Goal: Check status: Check status

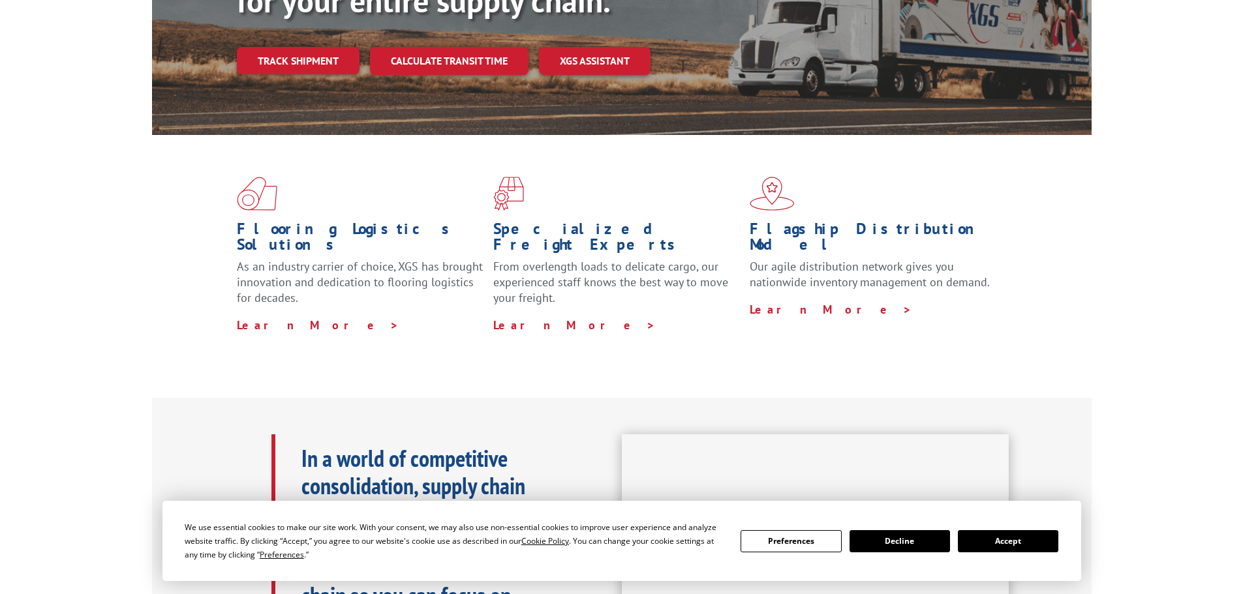
scroll to position [244, 0]
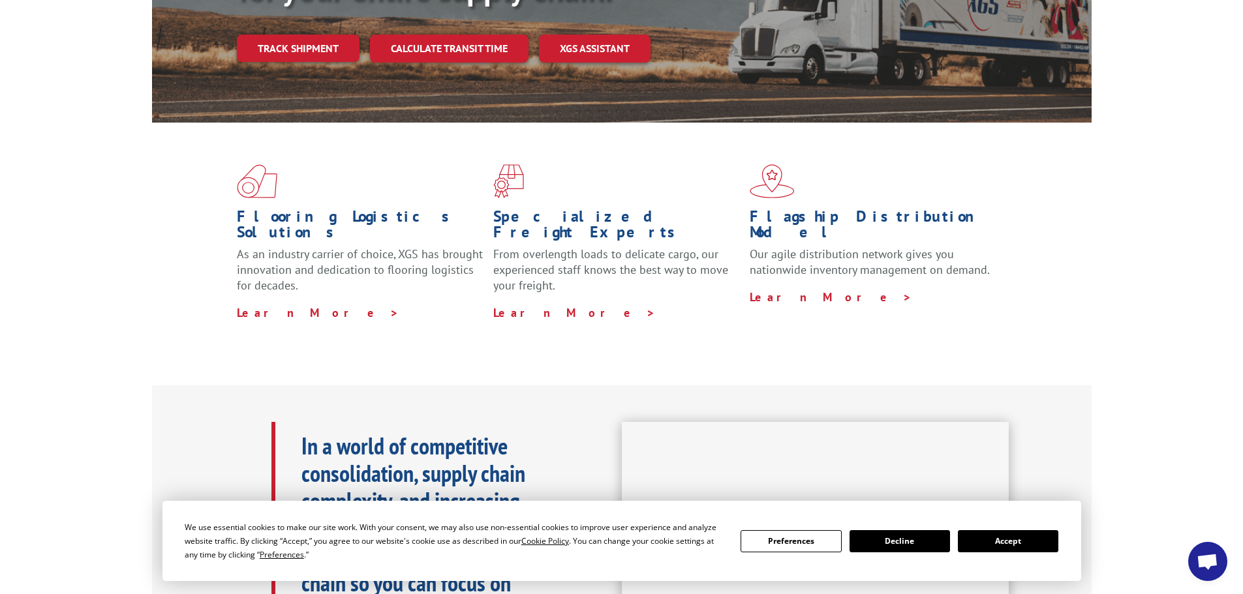
click at [989, 539] on button "Accept" at bounding box center [1008, 541] width 100 height 22
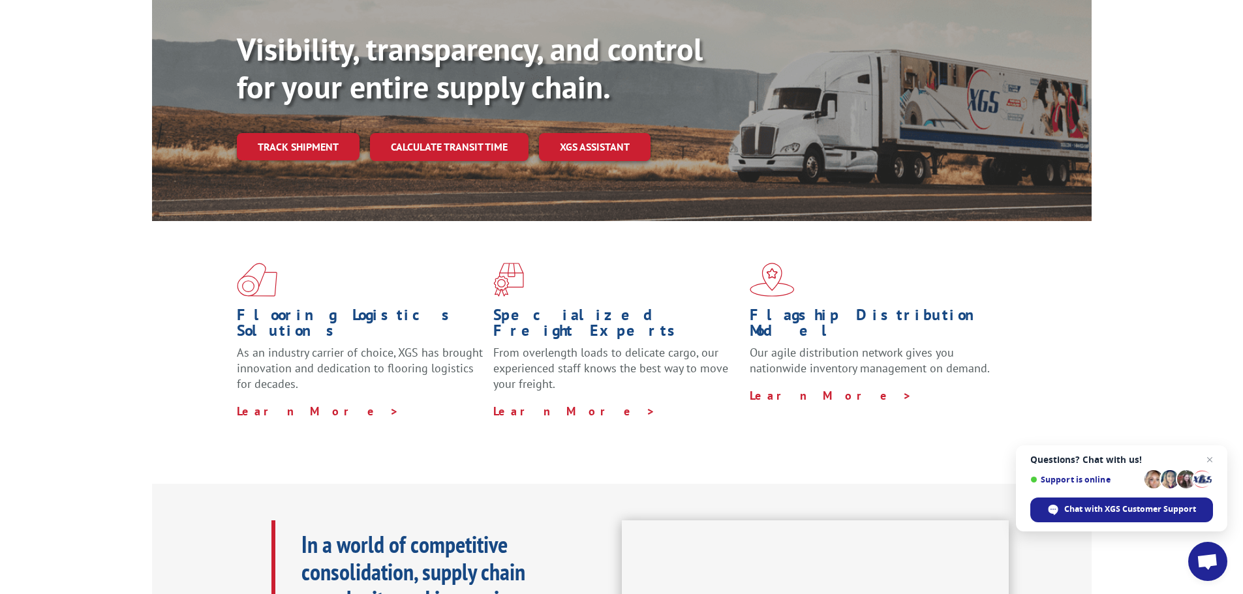
scroll to position [0, 0]
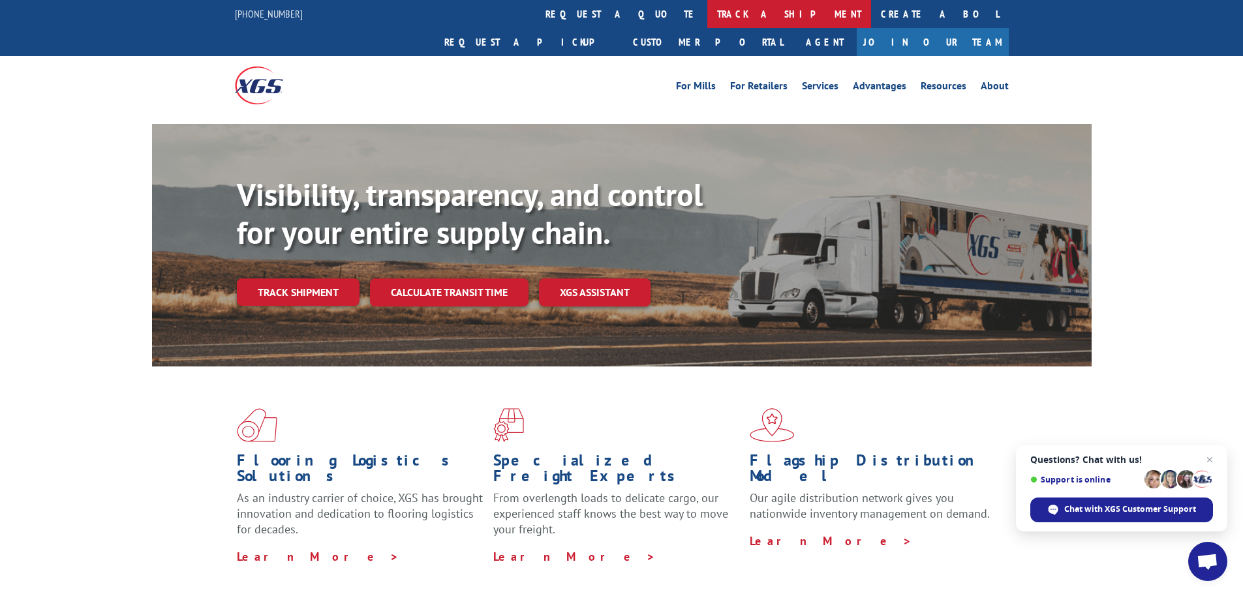
click at [707, 10] on link "track a shipment" at bounding box center [789, 14] width 164 height 28
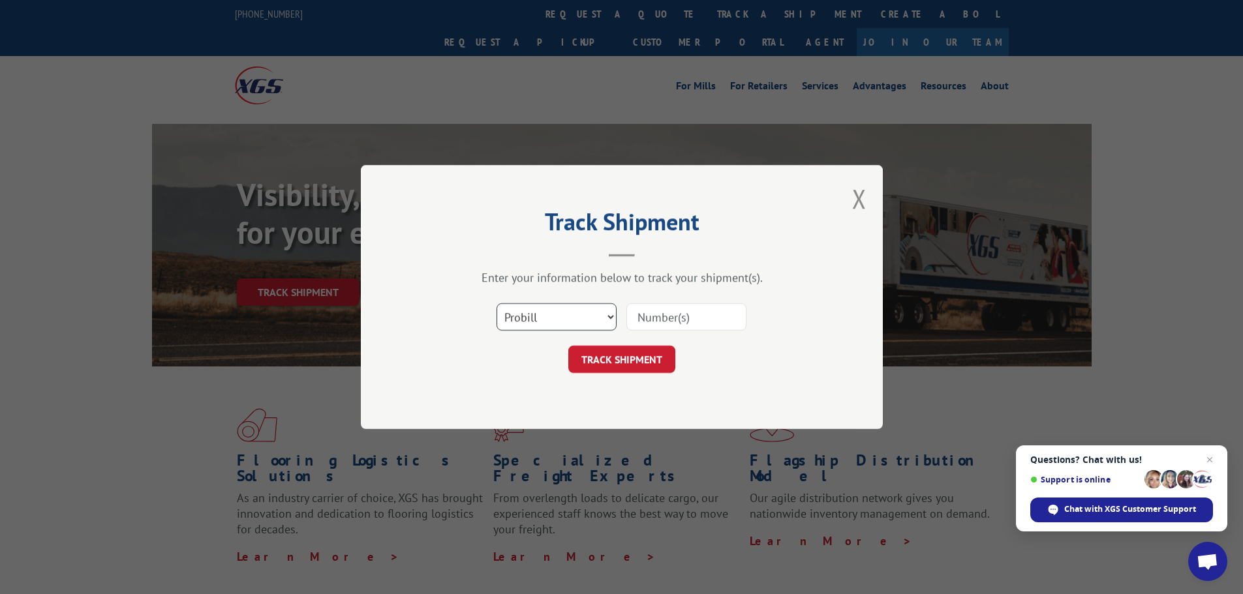
click at [607, 318] on select "Select category... Probill BOL PO" at bounding box center [556, 316] width 120 height 27
click at [496, 303] on select "Select category... Probill BOL PO" at bounding box center [556, 316] width 120 height 27
click at [640, 310] on input at bounding box center [686, 316] width 120 height 27
paste input "17487803"
type input "17487803"
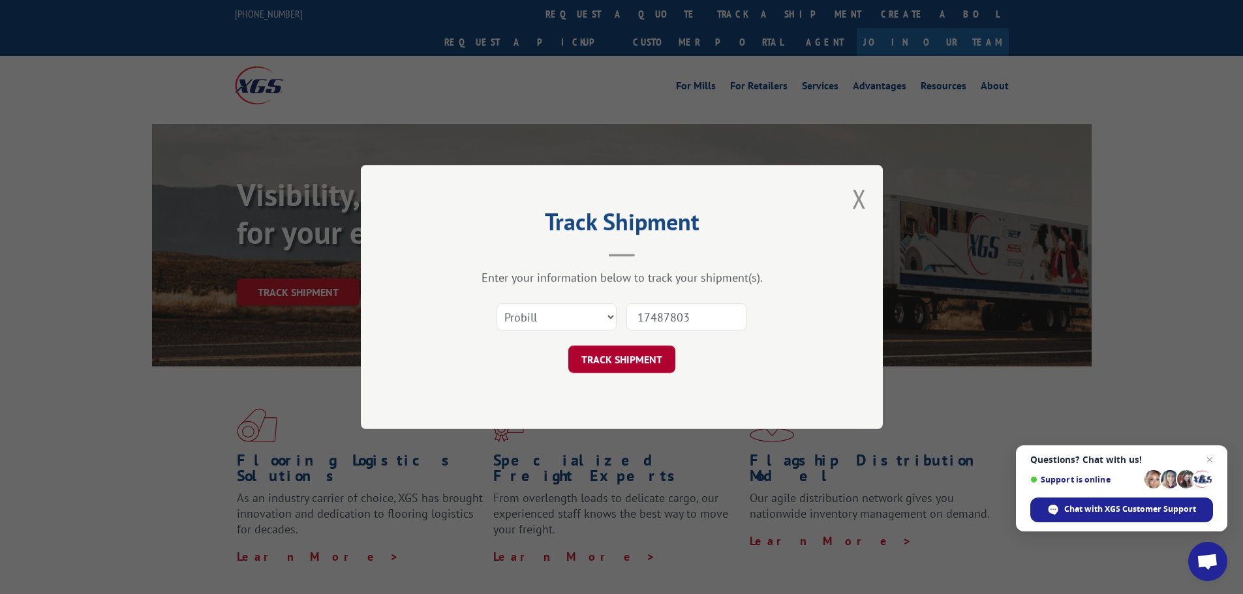
click at [635, 350] on button "TRACK SHIPMENT" at bounding box center [621, 359] width 107 height 27
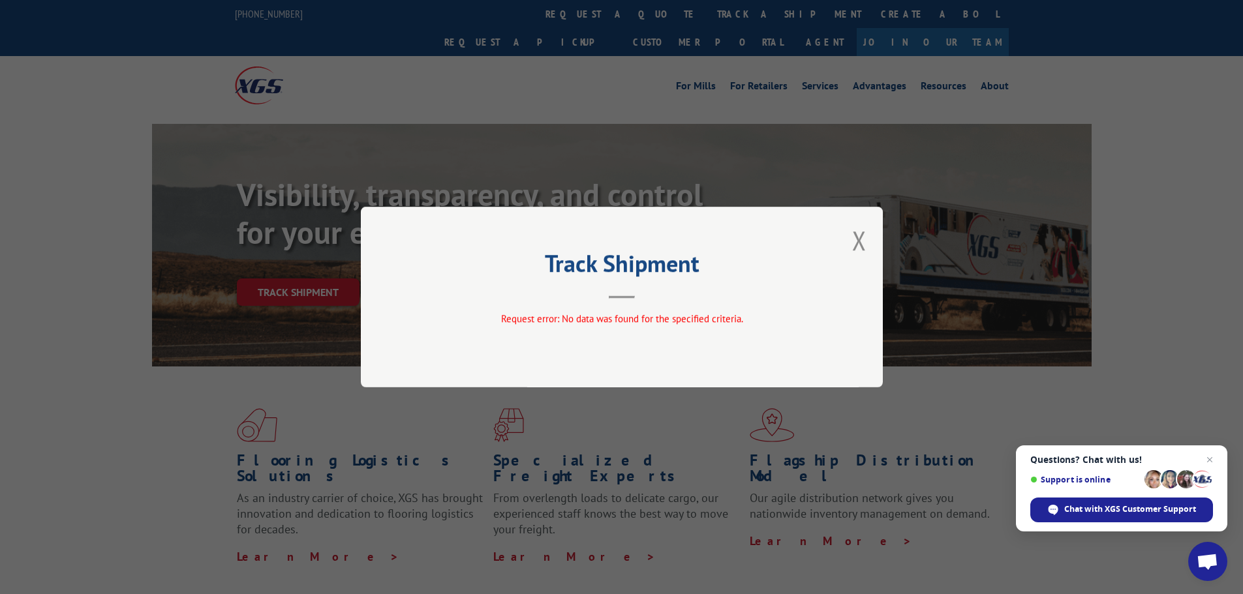
drag, startPoint x: 858, startPoint y: 236, endPoint x: 851, endPoint y: 202, distance: 33.9
click at [858, 236] on button "Close modal" at bounding box center [859, 240] width 14 height 35
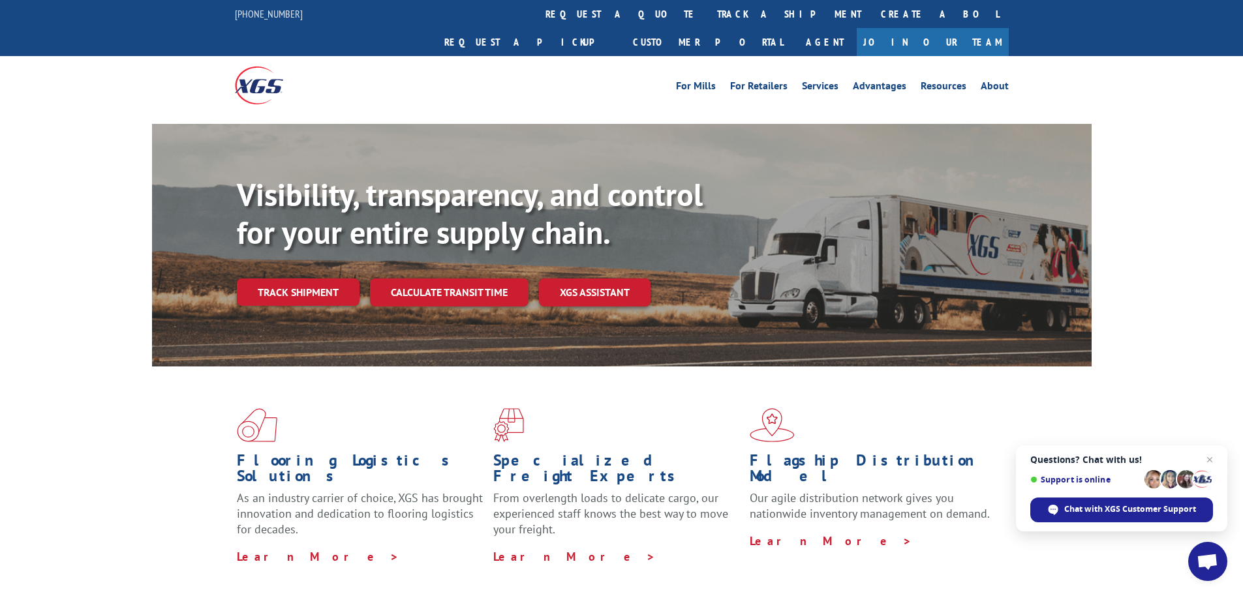
drag, startPoint x: 592, startPoint y: 15, endPoint x: 597, endPoint y: 22, distance: 8.5
click at [707, 14] on link "track a shipment" at bounding box center [789, 14] width 164 height 28
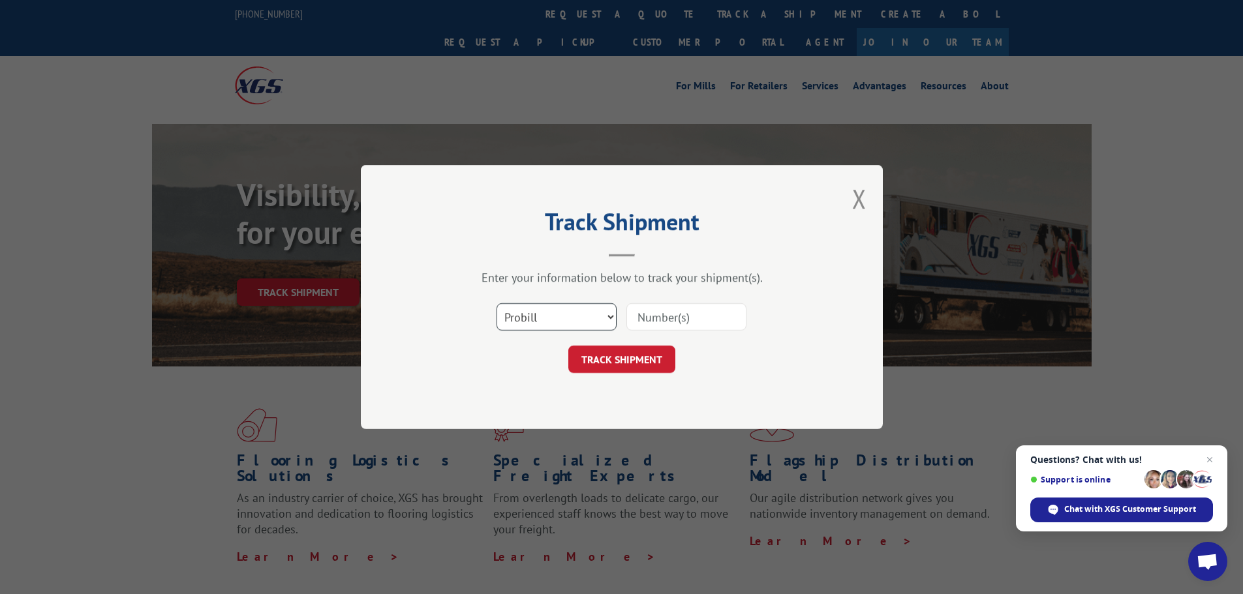
click at [549, 319] on select "Select category... Probill BOL PO" at bounding box center [556, 316] width 120 height 27
select select "po"
click at [496, 303] on select "Select category... Probill BOL PO" at bounding box center [556, 316] width 120 height 27
click at [659, 312] on input at bounding box center [686, 316] width 120 height 27
type input "53541"
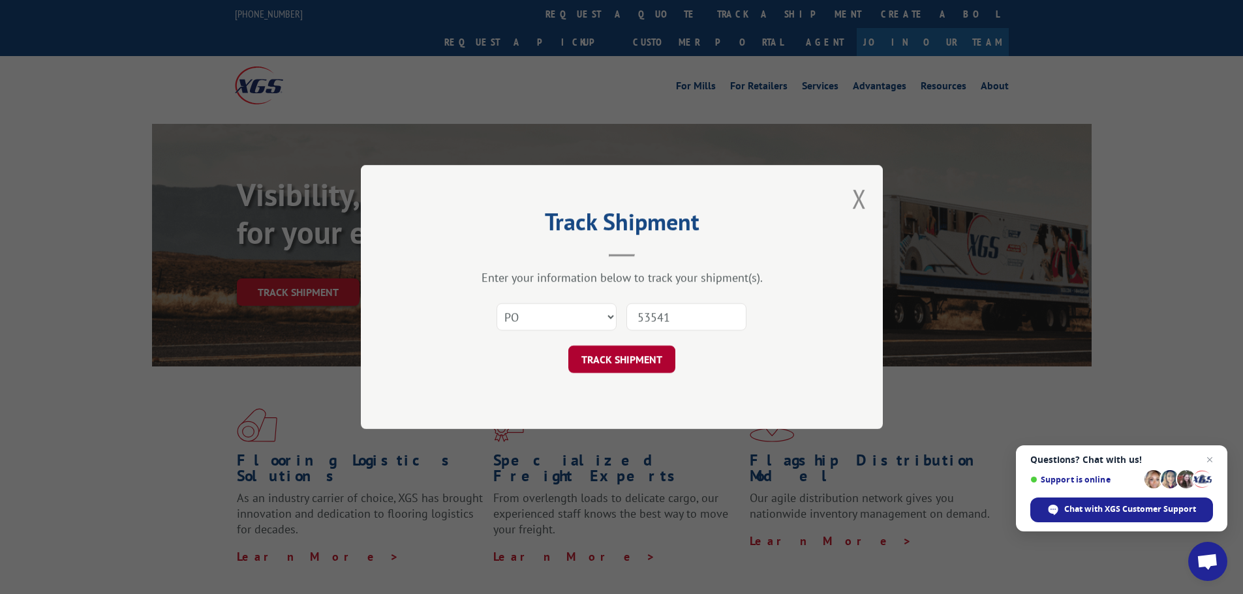
click at [654, 356] on button "TRACK SHIPMENT" at bounding box center [621, 359] width 107 height 27
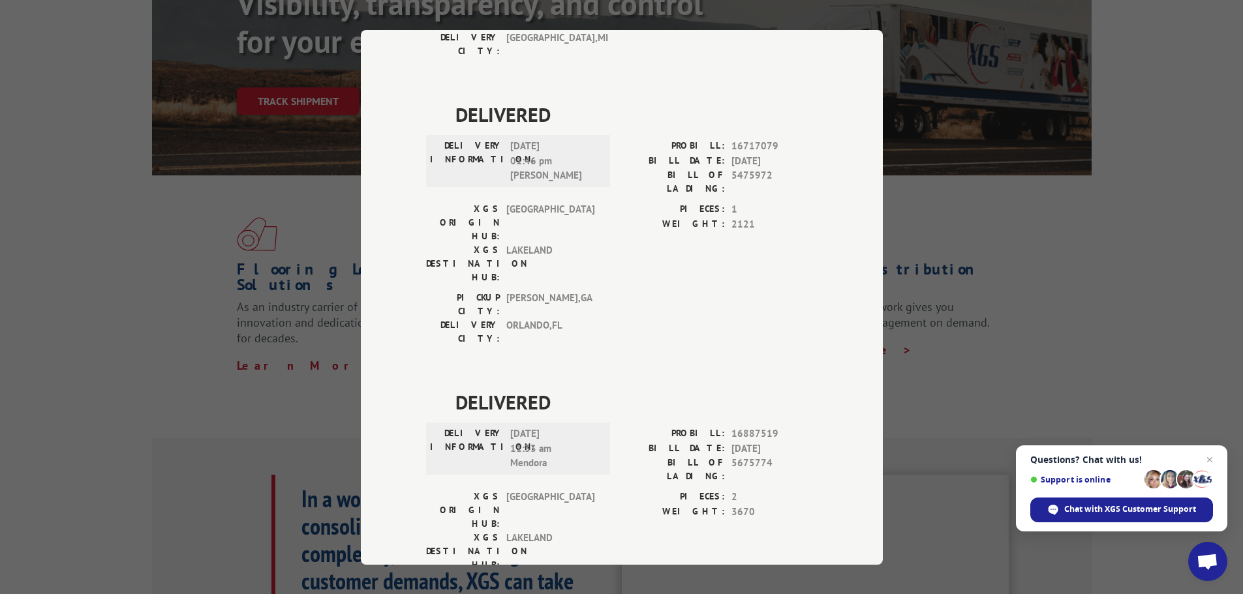
scroll to position [261, 0]
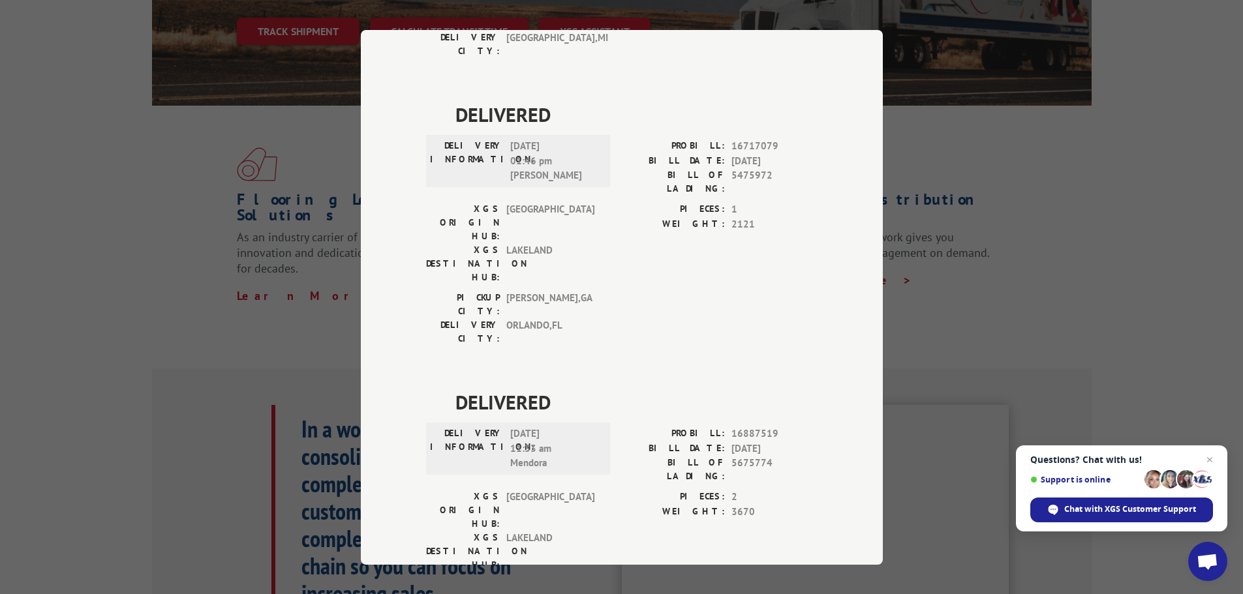
copy span "17487805"
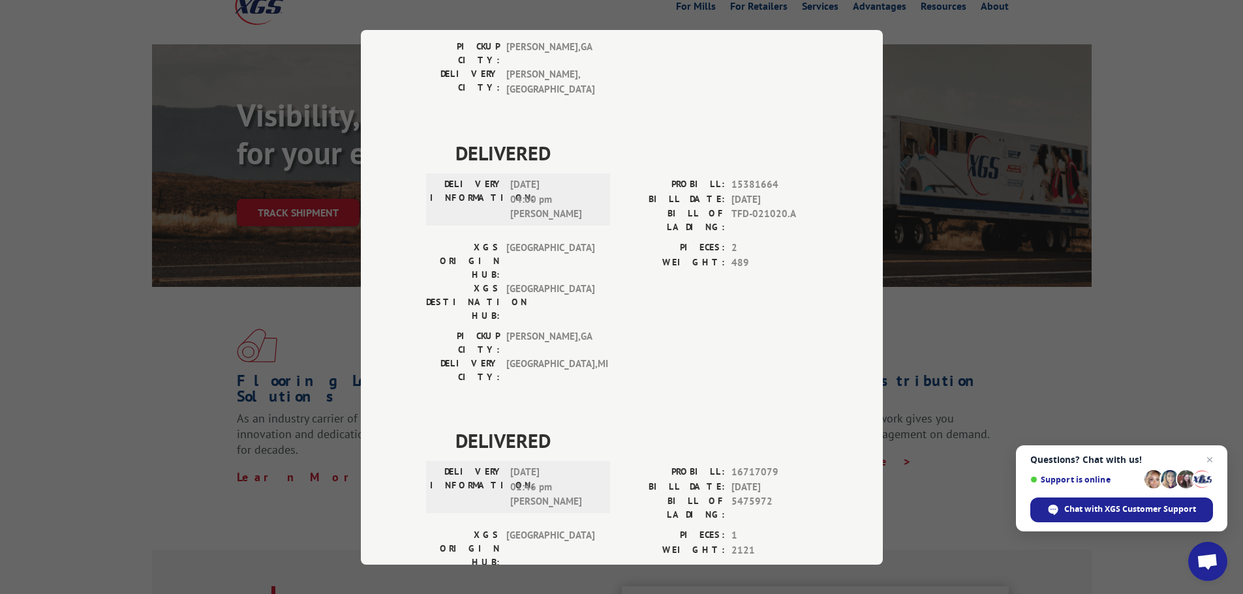
scroll to position [65, 0]
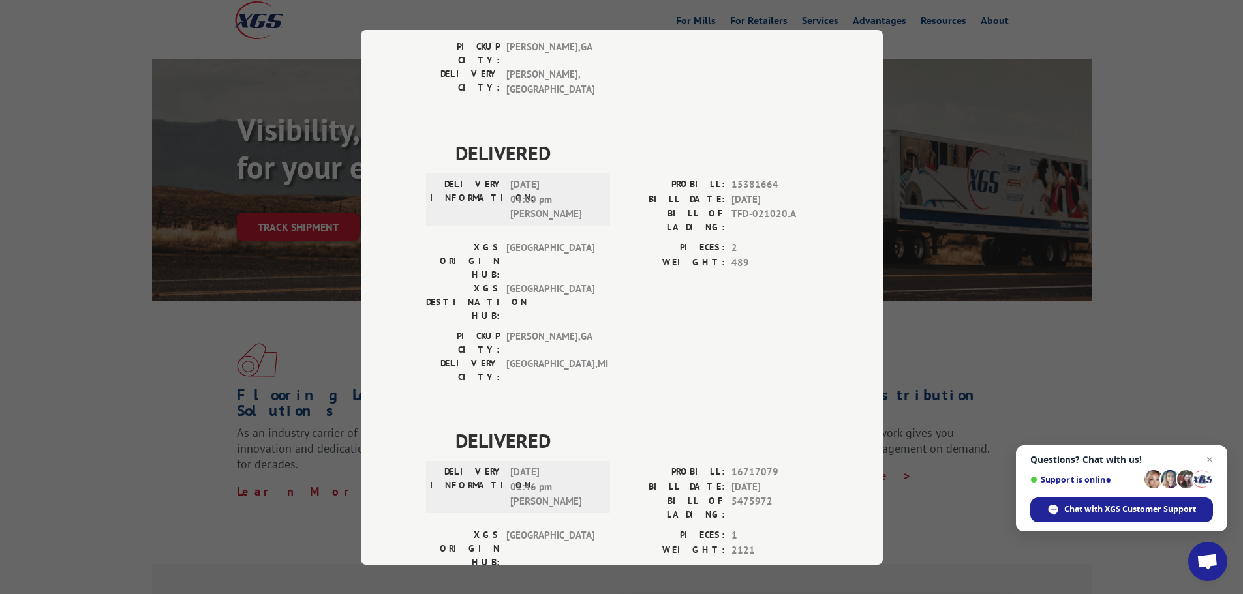
click at [162, 157] on div "Track Shipment DELIVERED DELIVERY INFORMATION: PROBILL: 9676835 BILL DATE: [DAT…" at bounding box center [621, 297] width 1243 height 594
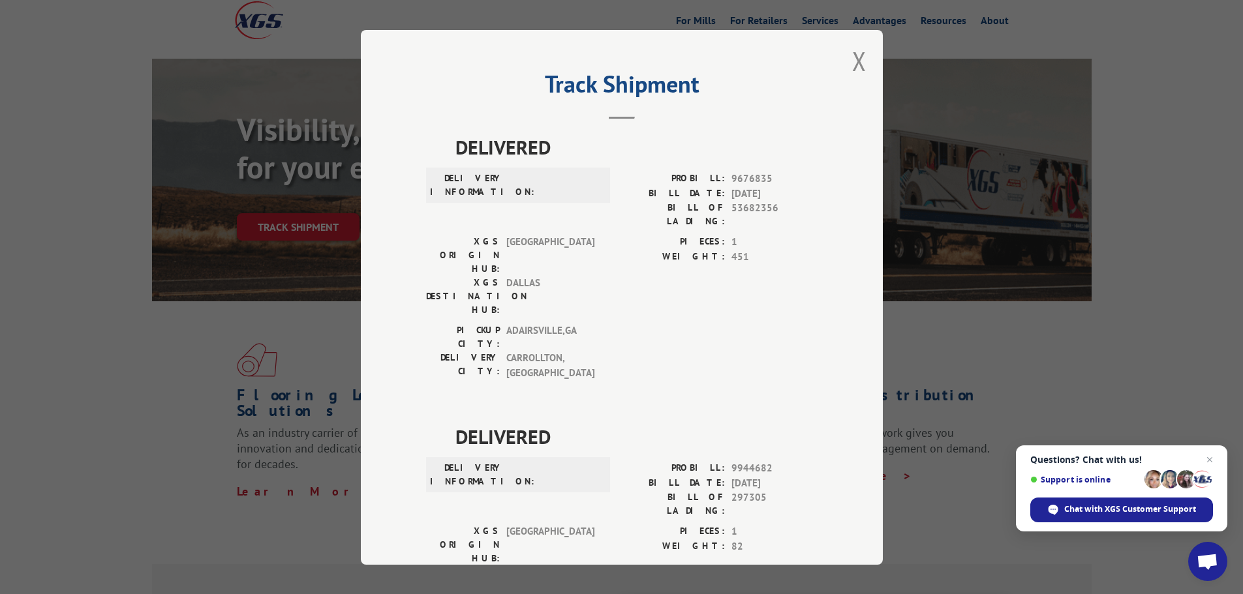
scroll to position [0, 0]
click at [852, 66] on button "Close modal" at bounding box center [859, 63] width 14 height 35
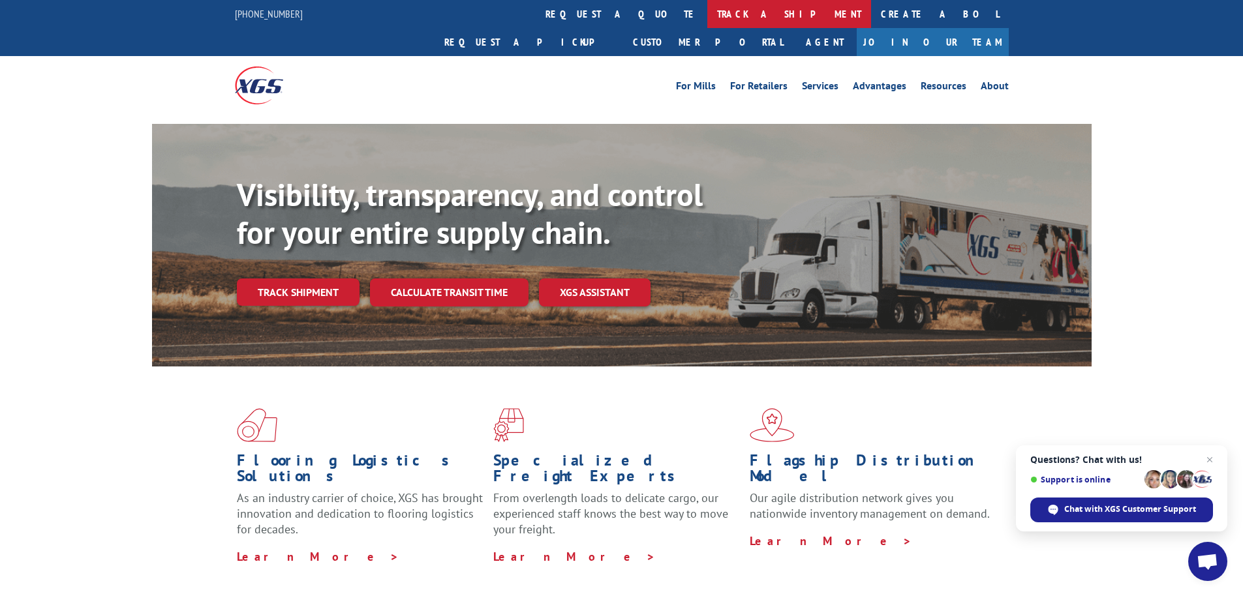
click at [707, 18] on link "track a shipment" at bounding box center [789, 14] width 164 height 28
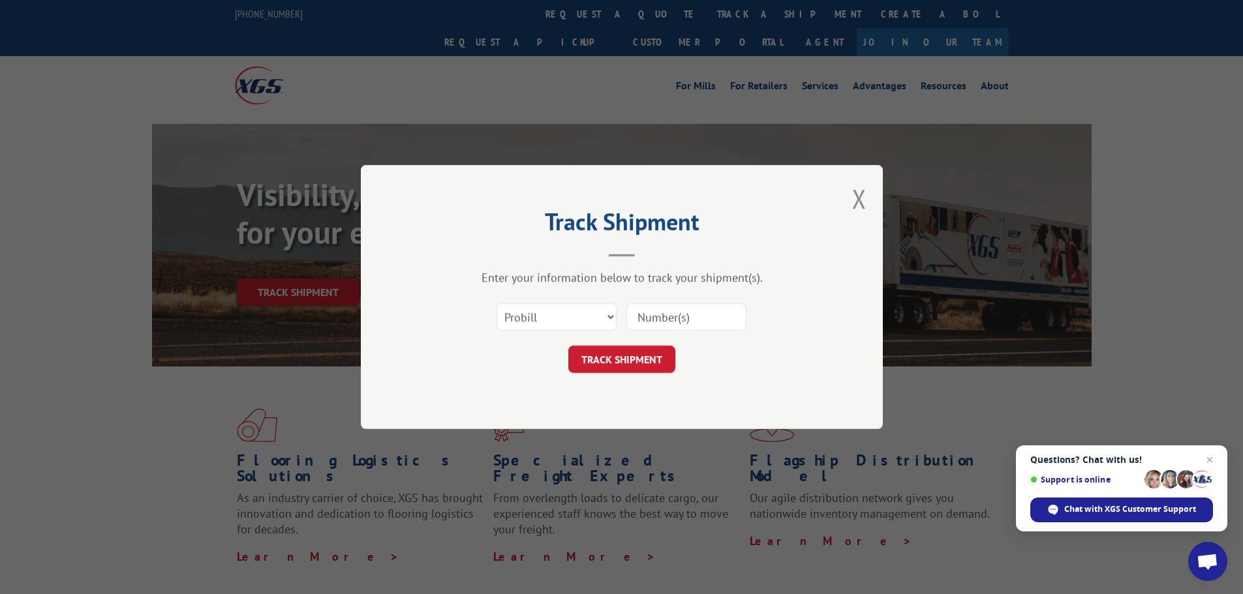
click at [641, 308] on input at bounding box center [686, 316] width 120 height 27
paste input "17487805"
type input "17487805"
click at [635, 354] on button "TRACK SHIPMENT" at bounding box center [621, 359] width 107 height 27
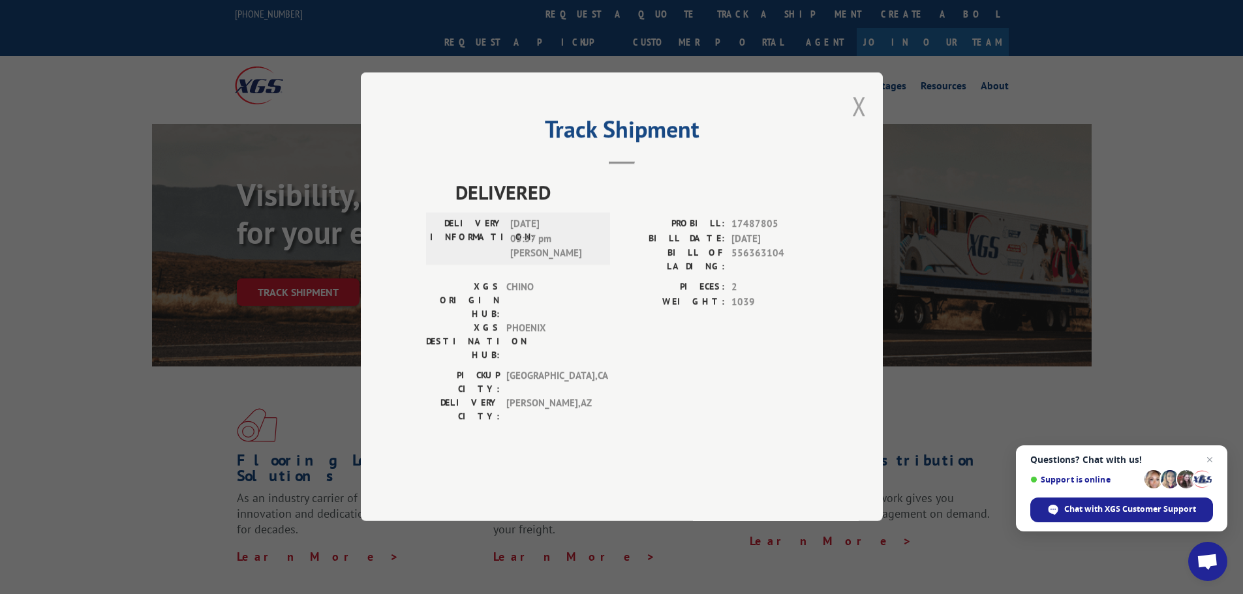
click at [860, 123] on button "Close modal" at bounding box center [859, 106] width 14 height 35
